Goal: Task Accomplishment & Management: Use online tool/utility

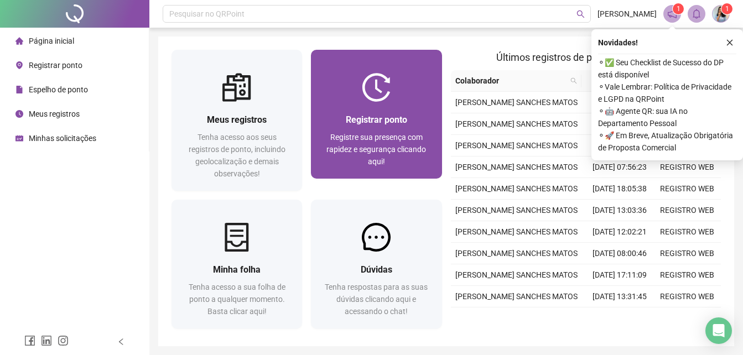
click at [405, 106] on div "Registrar ponto Registre sua presença com rapidez e segurança clicando aqui!" at bounding box center [376, 140] width 131 height 77
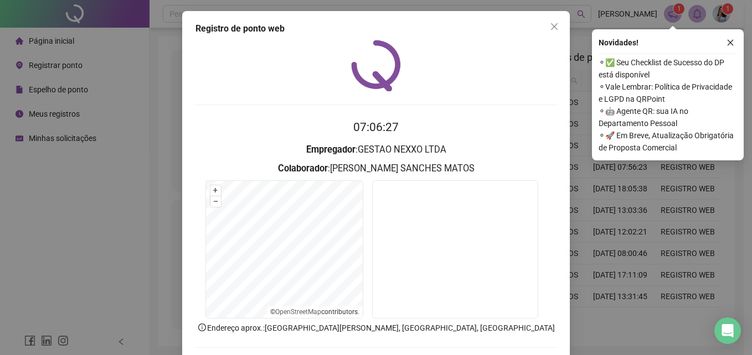
scroll to position [53, 0]
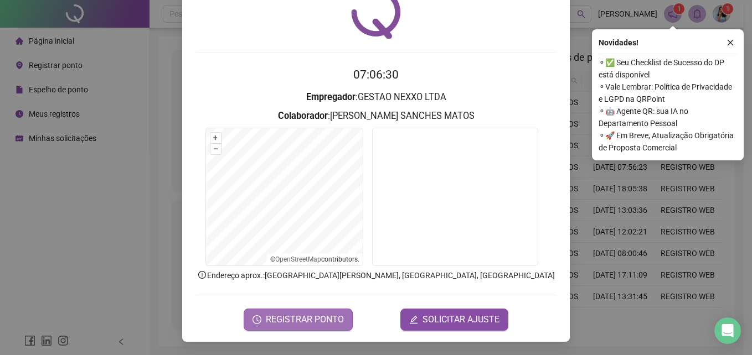
click at [275, 322] on span "REGISTRAR PONTO" at bounding box center [305, 319] width 78 height 13
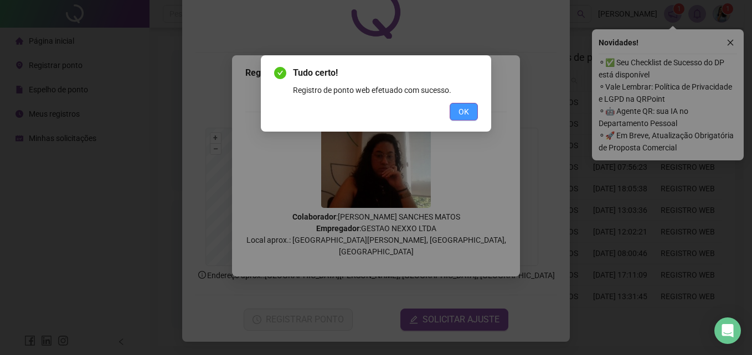
click at [462, 115] on span "OK" at bounding box center [463, 112] width 11 height 12
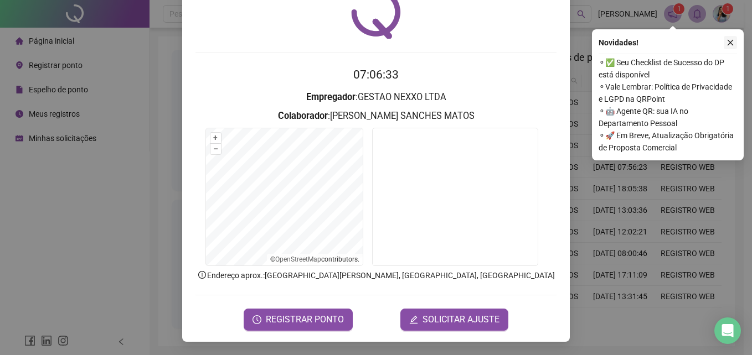
click at [731, 40] on icon "close" at bounding box center [730, 43] width 8 height 8
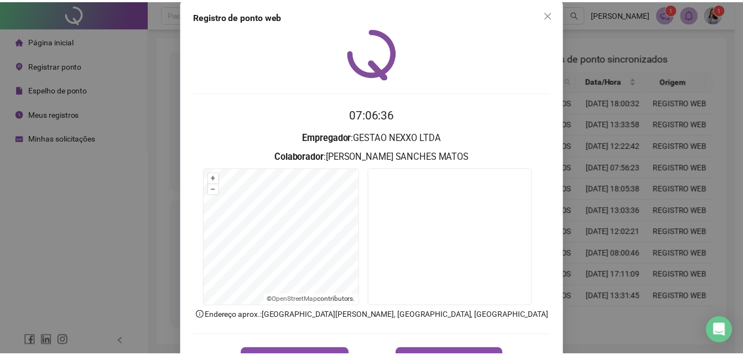
scroll to position [0, 0]
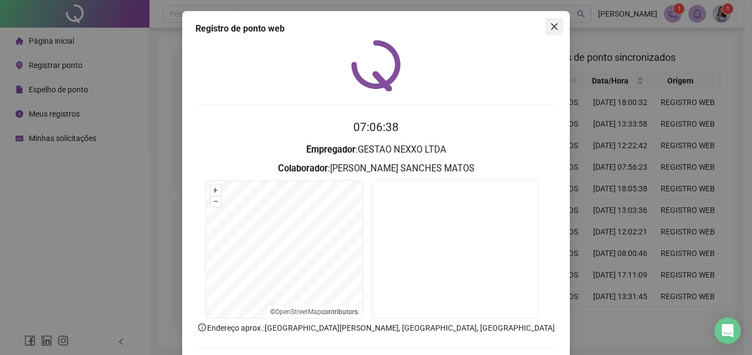
click at [551, 28] on icon "close" at bounding box center [554, 26] width 7 height 7
